Goal: Information Seeking & Learning: Check status

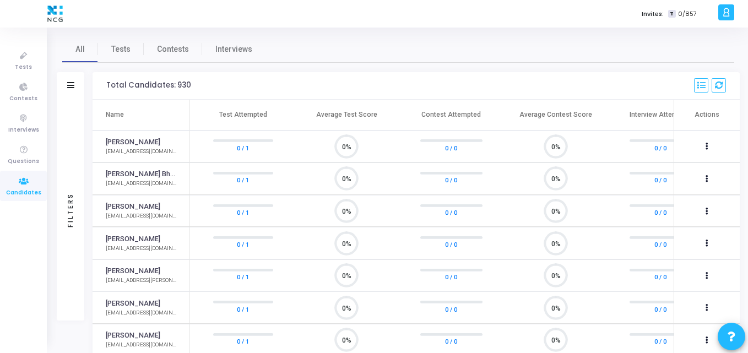
click at [15, 179] on icon at bounding box center [23, 182] width 23 height 14
click at [119, 42] on link "Tests" at bounding box center [121, 49] width 46 height 26
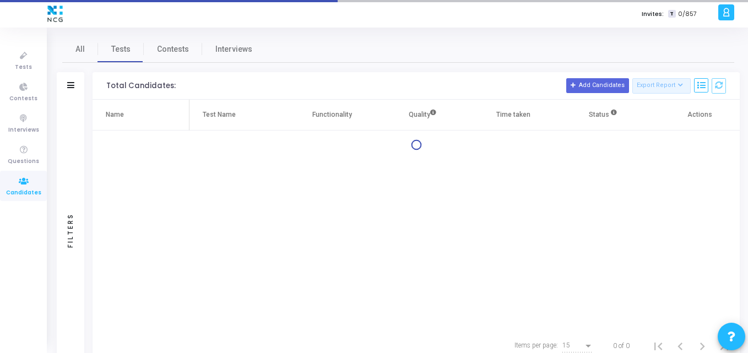
click at [74, 84] on div "Filters" at bounding box center [71, 86] width 28 height 28
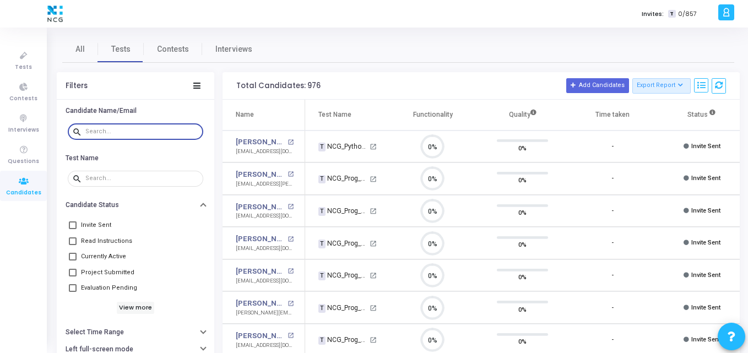
click at [128, 132] on input "text" at bounding box center [141, 131] width 113 height 7
paste input "mohds9411@gmail.com-"
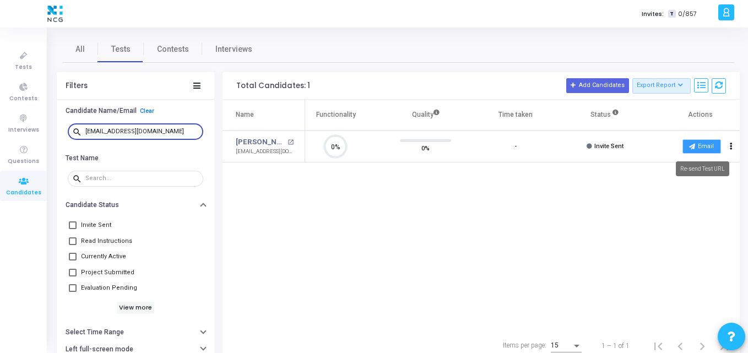
type input "mohds9411@gmail.com"
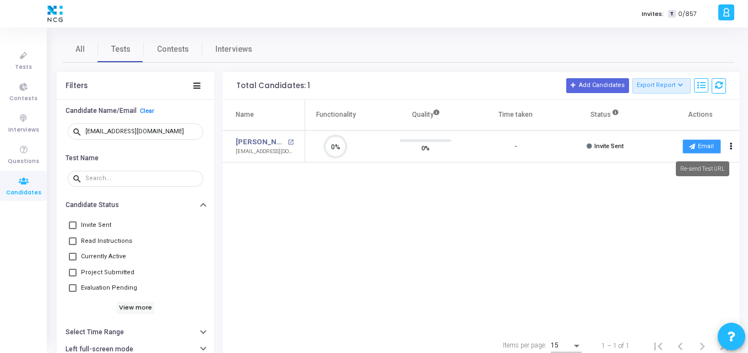
click at [691, 146] on icon at bounding box center [692, 146] width 6 height 6
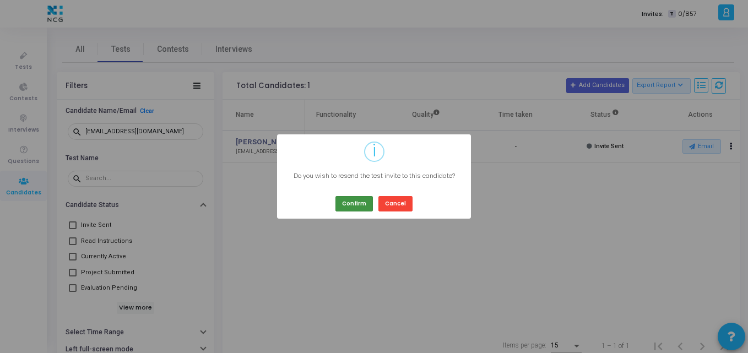
click at [367, 204] on button "Confirm" at bounding box center [353, 203] width 37 height 15
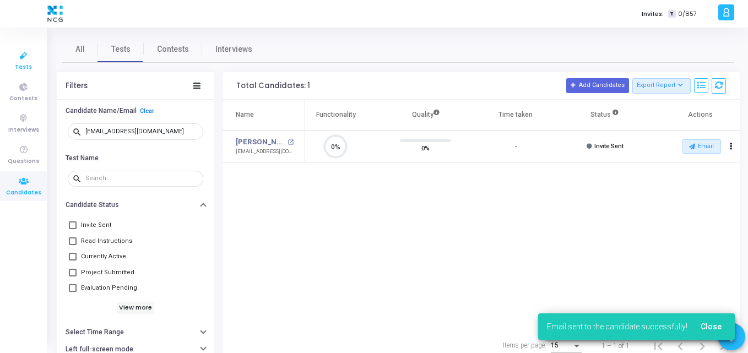
click at [31, 61] on icon at bounding box center [23, 56] width 23 height 14
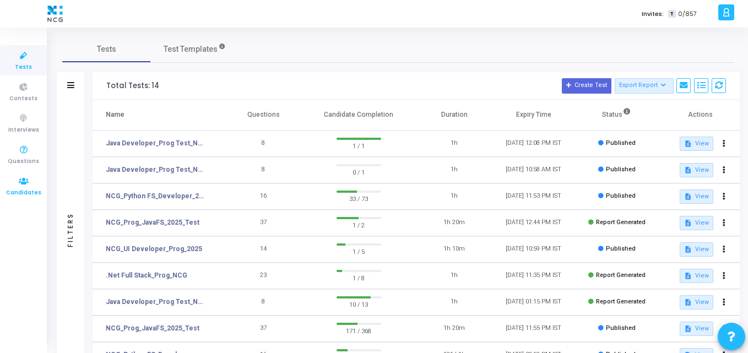
click at [10, 188] on span "Candidates" at bounding box center [23, 192] width 35 height 9
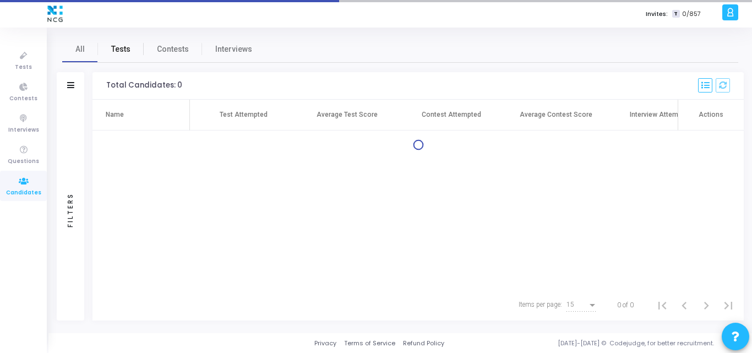
click at [118, 49] on span "Tests" at bounding box center [120, 49] width 19 height 12
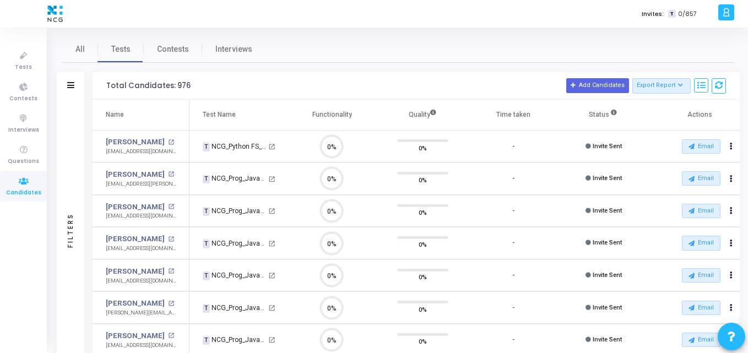
click at [62, 88] on div "Filters" at bounding box center [71, 86] width 28 height 28
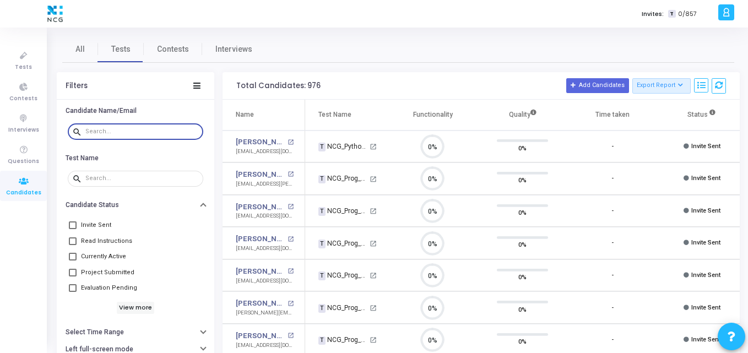
click at [110, 129] on input "text" at bounding box center [141, 131] width 113 height 7
paste input "mohds9411@gmail.com"
type input "mohds9411@gmail.com"
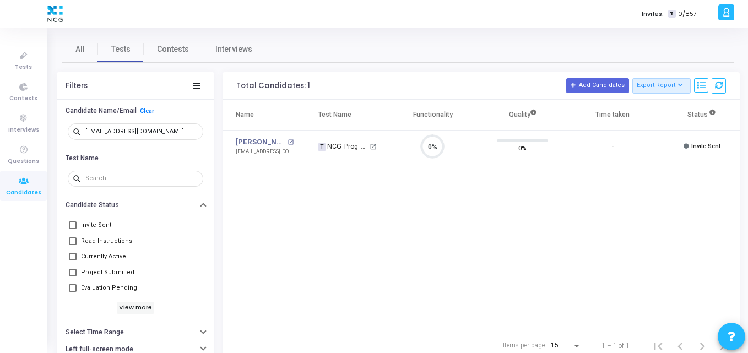
click at [383, 192] on div "Name Test Name Functionality Quality Time taken Status Actions Mohammad Salman …" at bounding box center [480, 215] width 517 height 231
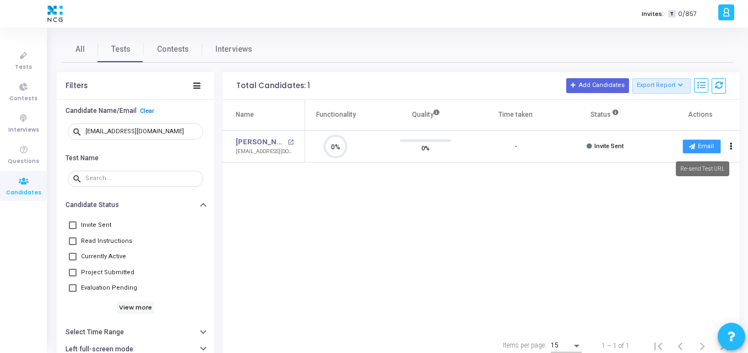
click at [711, 148] on button "Email" at bounding box center [701, 146] width 39 height 14
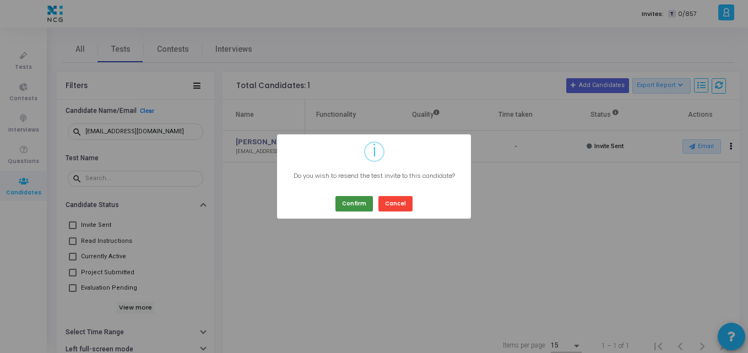
click at [344, 208] on button "Confirm" at bounding box center [353, 203] width 37 height 15
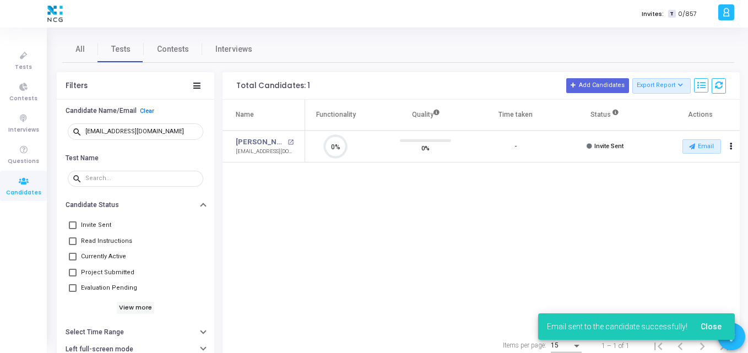
click at [408, 225] on div "Name Test Name Functionality Quality Time taken Status Actions Mohammad Salman …" at bounding box center [480, 215] width 517 height 231
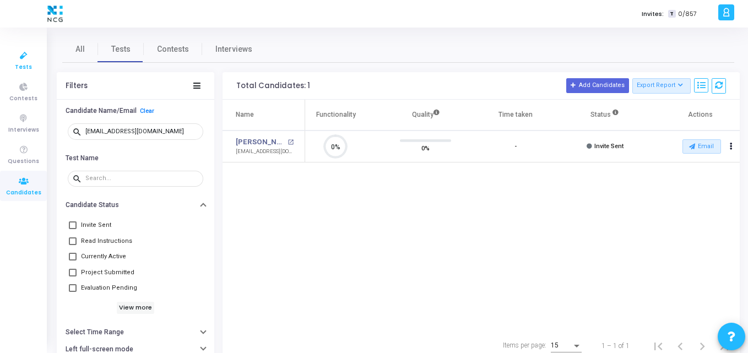
click at [18, 55] on icon at bounding box center [23, 56] width 23 height 14
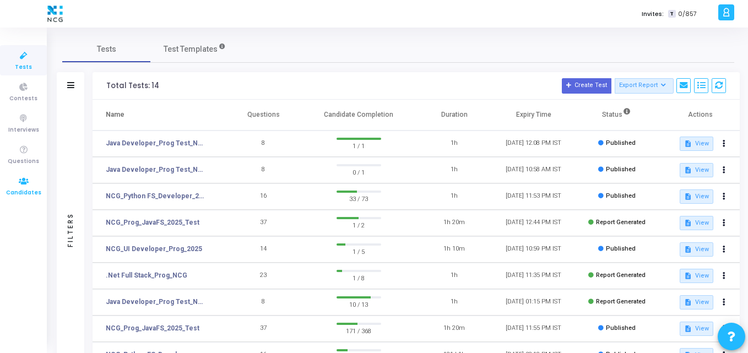
click at [33, 189] on span "Candidates" at bounding box center [23, 192] width 35 height 9
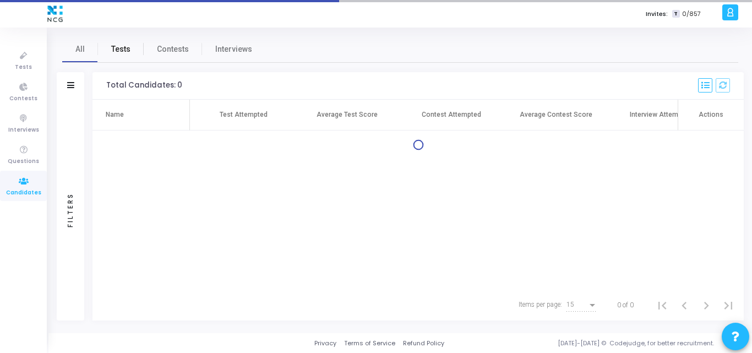
click at [117, 37] on link "Tests" at bounding box center [121, 49] width 46 height 26
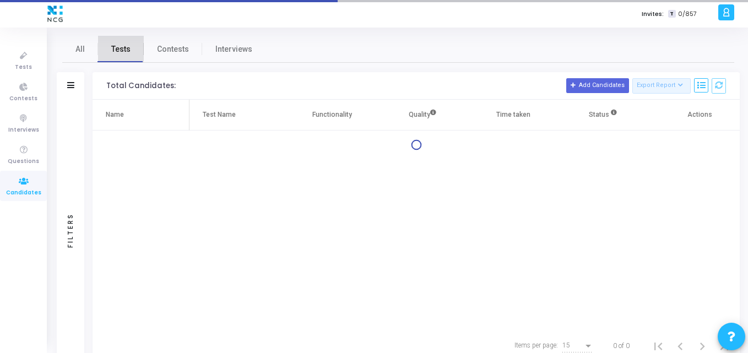
click at [117, 50] on span "Tests" at bounding box center [120, 49] width 19 height 12
click at [72, 79] on div "Filters" at bounding box center [71, 86] width 28 height 28
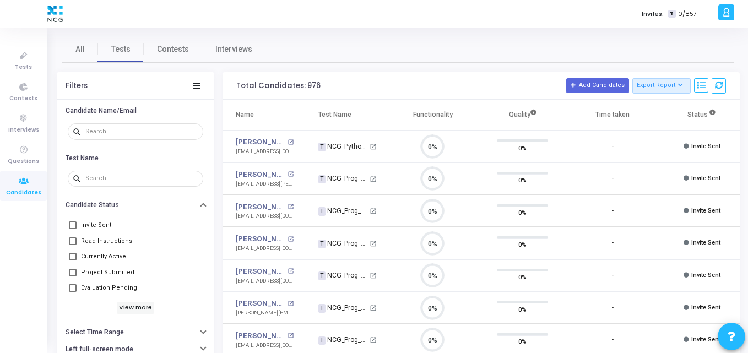
scroll to position [23, 28]
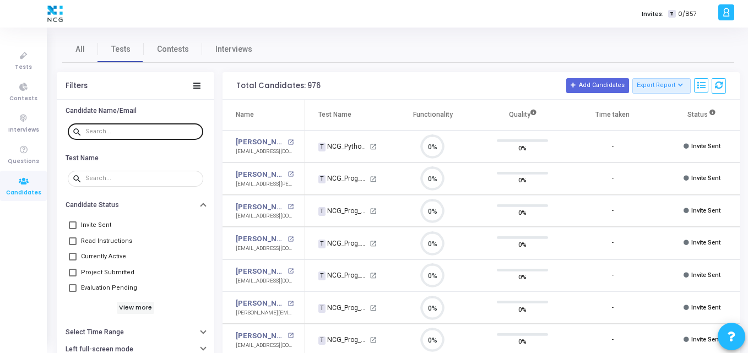
click at [115, 127] on div at bounding box center [141, 131] width 113 height 18
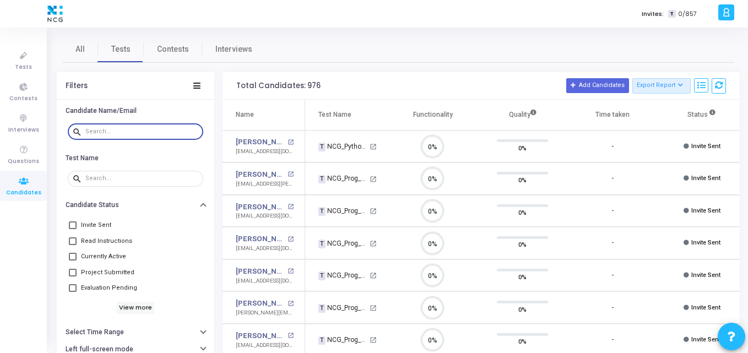
paste input "kiran04.sy@gmail.com"
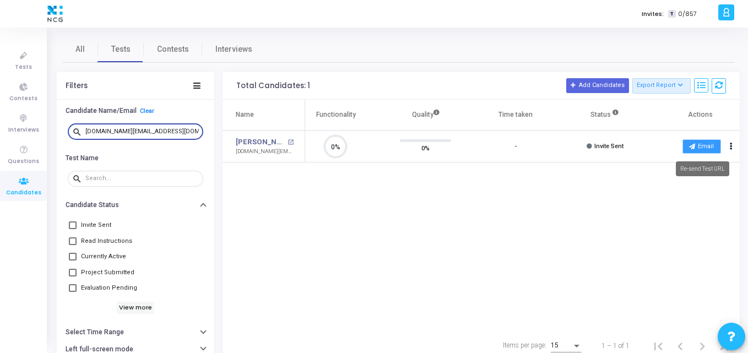
type input "kiran04.sy@gmail.com"
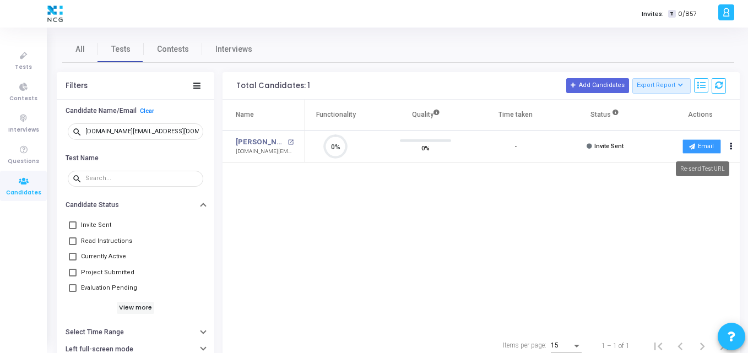
click at [702, 140] on button "Email" at bounding box center [701, 146] width 39 height 14
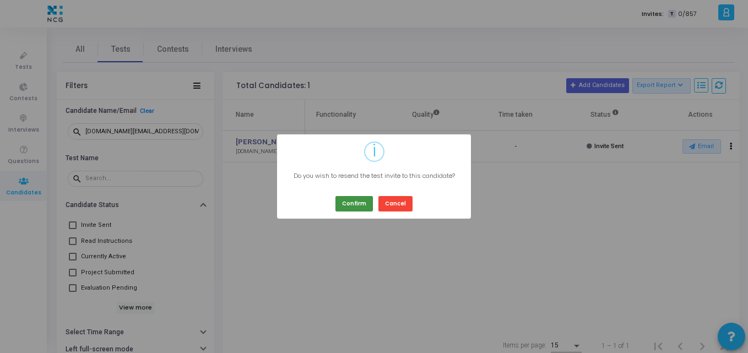
click at [368, 200] on button "Confirm" at bounding box center [353, 203] width 37 height 15
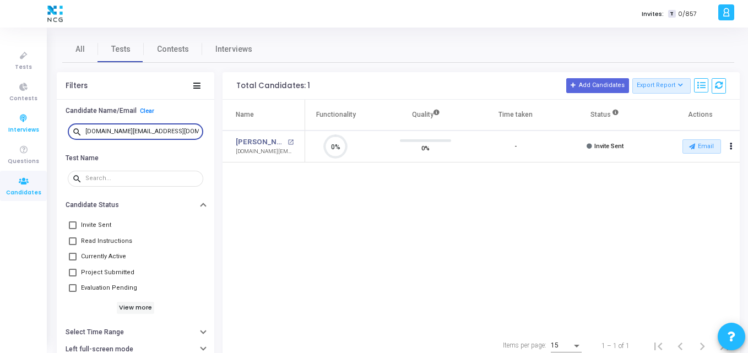
drag, startPoint x: 171, startPoint y: 134, endPoint x: 12, endPoint y: 135, distance: 158.6
click at [12, 135] on div "Tests Contests Interviews Questions Candidates Invites: T 0/857 K Kajal Setting…" at bounding box center [374, 176] width 748 height 353
paste input "sojalgupta05"
type input "sojalgupta05@gmail.com"
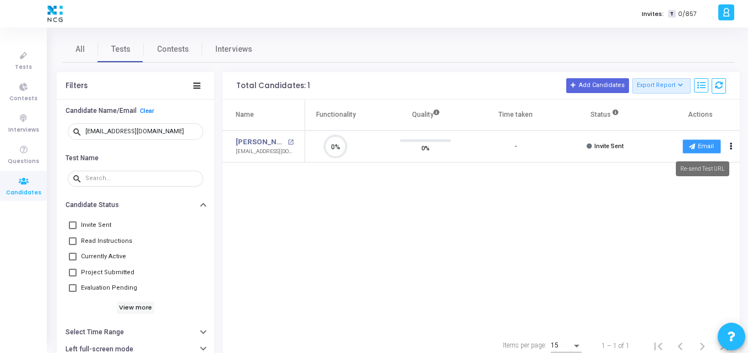
click at [694, 150] on button "Email" at bounding box center [701, 146] width 39 height 14
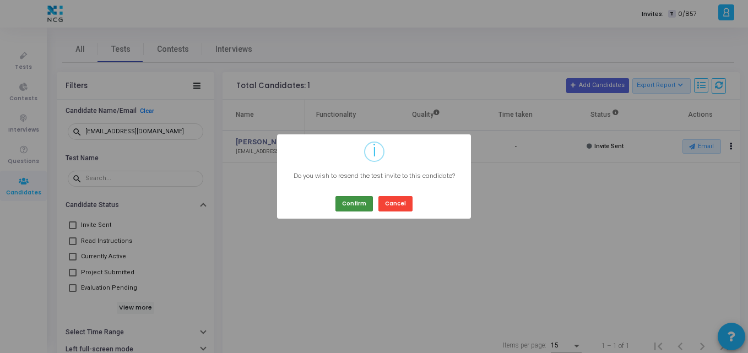
click at [360, 205] on button "Confirm" at bounding box center [353, 203] width 37 height 15
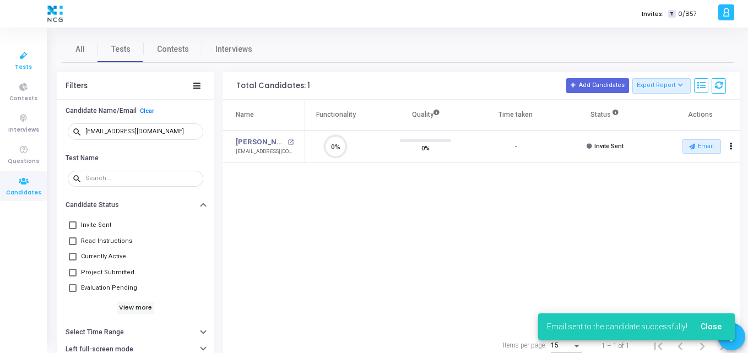
click at [32, 66] on link "Tests" at bounding box center [23, 60] width 47 height 30
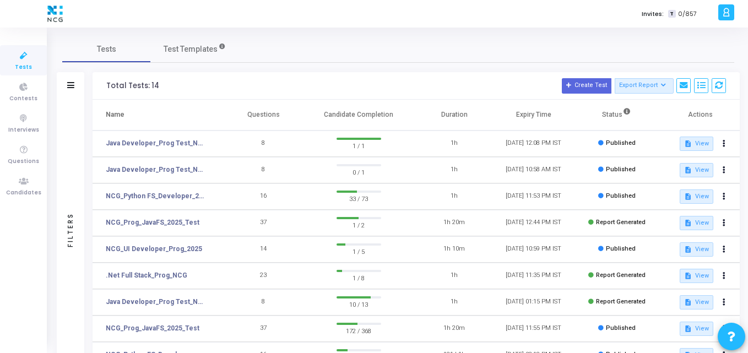
click at [339, 73] on div "Total Tests: 14 Create Test Export Report Id Name Job Role Questions Candidate …" at bounding box center [415, 86] width 647 height 28
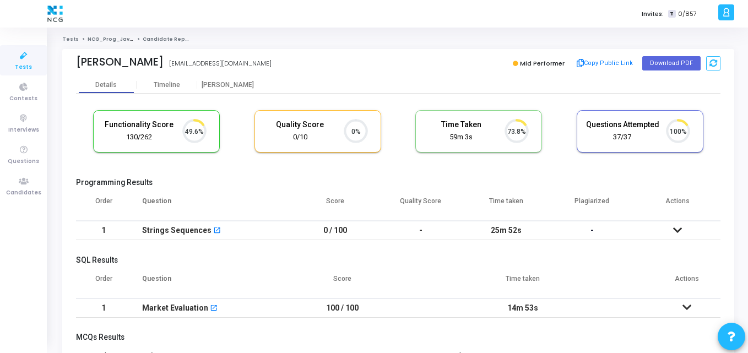
scroll to position [5, 5]
click at [662, 58] on button "Download PDF" at bounding box center [671, 63] width 58 height 14
click at [381, 44] on div "Tests NCG_Prog_JavaFS_2025_Test Candidate Report [PERSON_NAME] [EMAIL_ADDRESS][…" at bounding box center [398, 288] width 672 height 505
drag, startPoint x: 65, startPoint y: 63, endPoint x: 164, endPoint y: 67, distance: 99.1
click at [164, 67] on div "[PERSON_NAME] [PERSON_NAME] [EMAIL_ADDRESS][DOMAIN_NAME] Mid Performer Copy Pub…" at bounding box center [398, 63] width 672 height 28
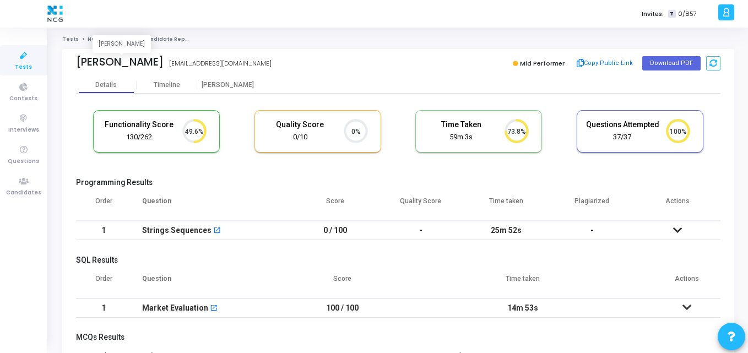
copy div "[PERSON_NAME]"
click at [233, 174] on cj-candidate-results "Functionality Score 130/262 49.6% Quality Score 0/10 0% Time Taken calculated o…" at bounding box center [398, 311] width 644 height 412
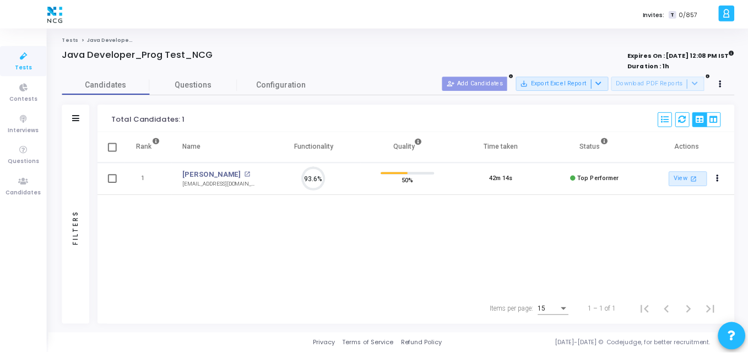
scroll to position [23, 28]
click at [212, 173] on link "[PERSON_NAME]" at bounding box center [212, 174] width 59 height 11
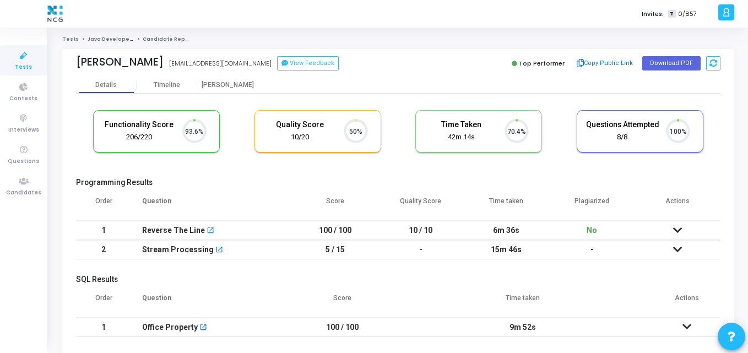
scroll to position [23, 28]
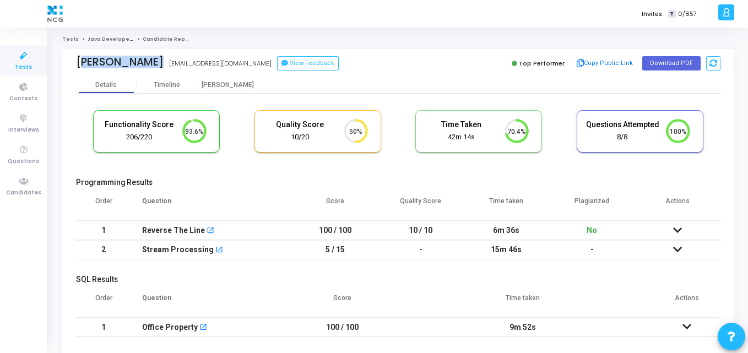
drag, startPoint x: 154, startPoint y: 62, endPoint x: 73, endPoint y: 55, distance: 81.2
click at [73, 55] on div "[PERSON_NAME] [EMAIL_ADDRESS][DOMAIN_NAME] View Feedback Top Performer Copy Pub…" at bounding box center [398, 63] width 672 height 28
copy div "[PERSON_NAME]"
click at [323, 157] on div "Functionality Score 206/220 93.6% Quality Score 10/20 50% Time Taken calculated…" at bounding box center [398, 137] width 644 height 64
click at [28, 184] on icon at bounding box center [23, 182] width 23 height 14
